Goal: Check status: Check status

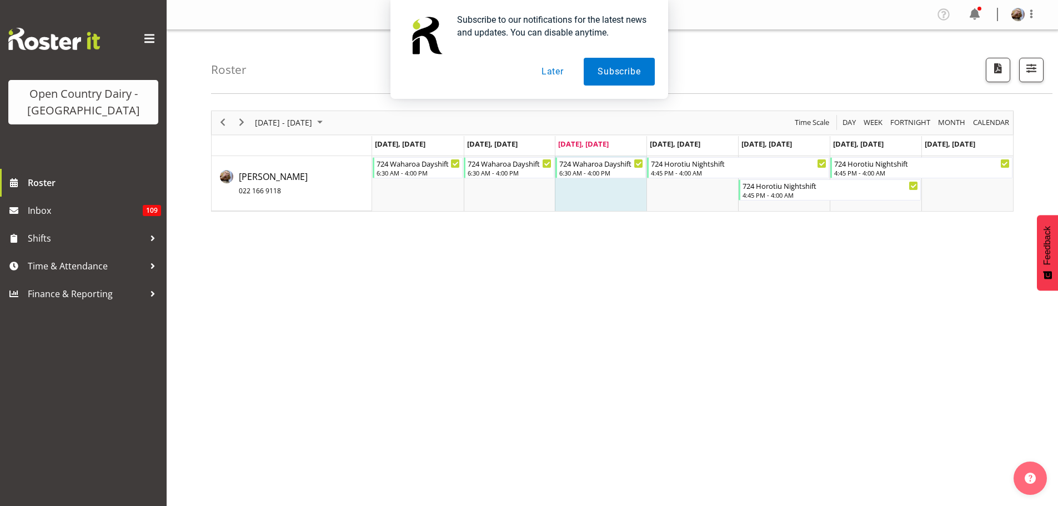
click at [552, 72] on button "Later" at bounding box center [552, 72] width 50 height 28
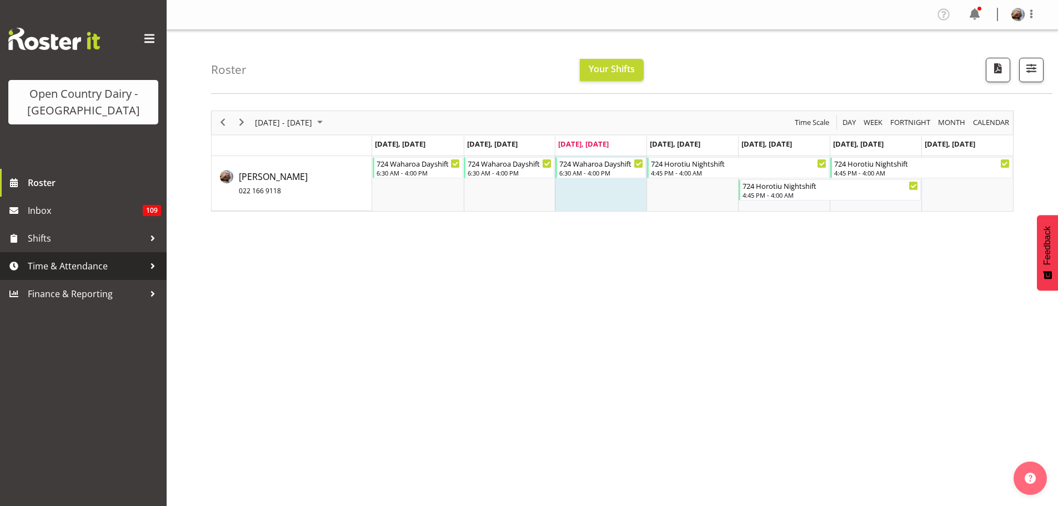
click at [89, 269] on span "Time & Attendance" at bounding box center [86, 266] width 117 height 17
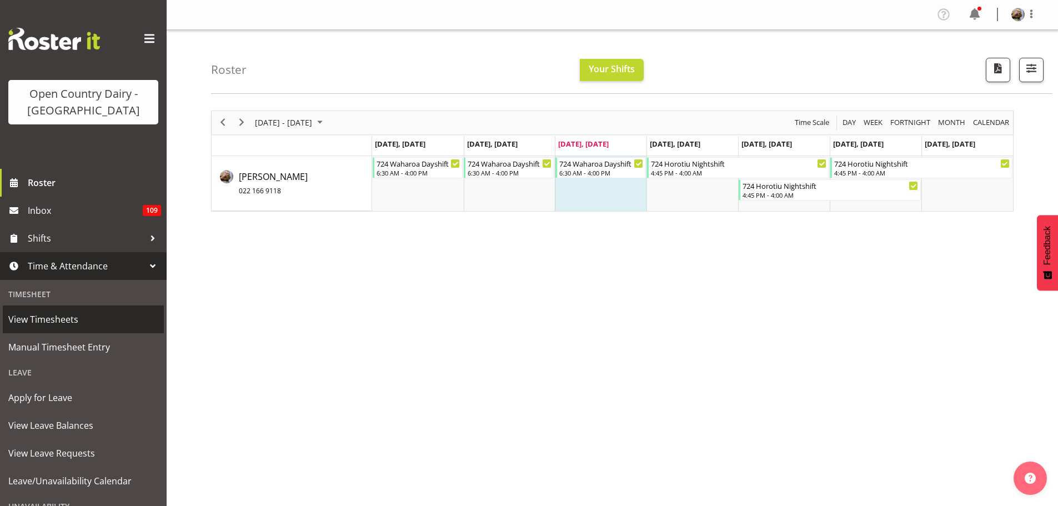
click at [70, 320] on span "View Timesheets" at bounding box center [83, 319] width 150 height 17
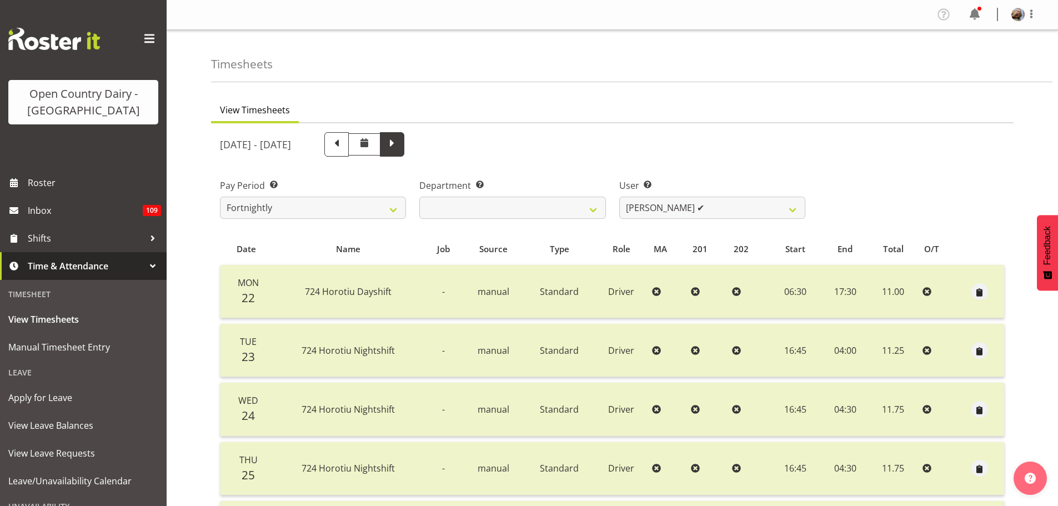
click at [399, 143] on span at bounding box center [392, 143] width 14 height 14
select select
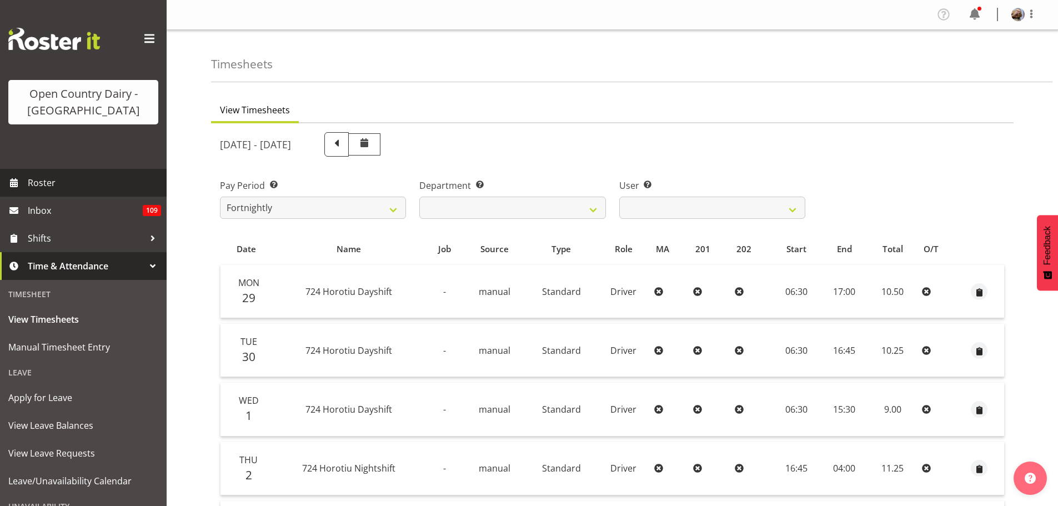
click at [25, 181] on link "Roster" at bounding box center [83, 183] width 167 height 28
